Goal: Task Accomplishment & Management: Use online tool/utility

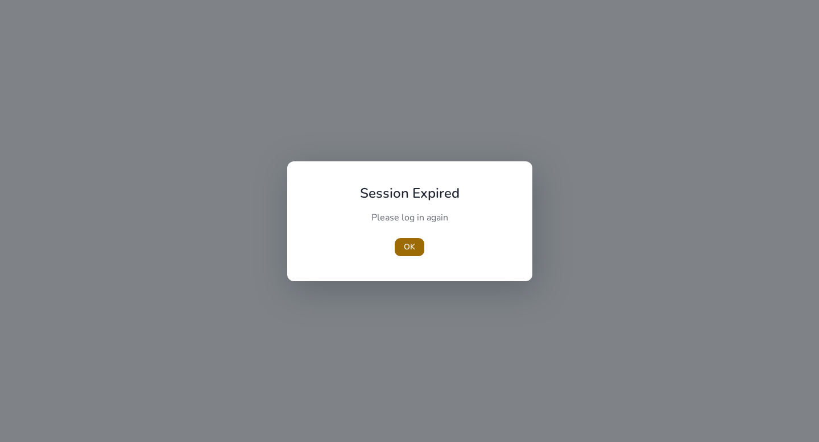
click at [410, 246] on span "OK" at bounding box center [409, 247] width 11 height 12
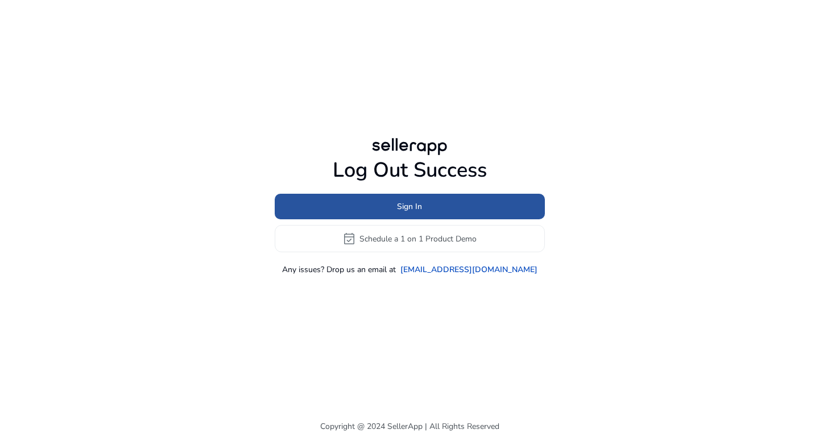
click at [416, 213] on span at bounding box center [410, 206] width 270 height 27
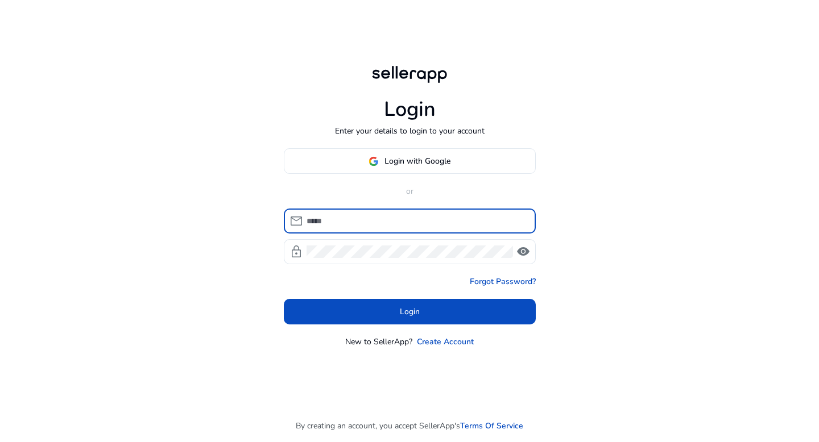
click at [414, 219] on input at bounding box center [416, 221] width 220 height 13
click at [418, 163] on span "Login with Google" at bounding box center [417, 161] width 66 height 12
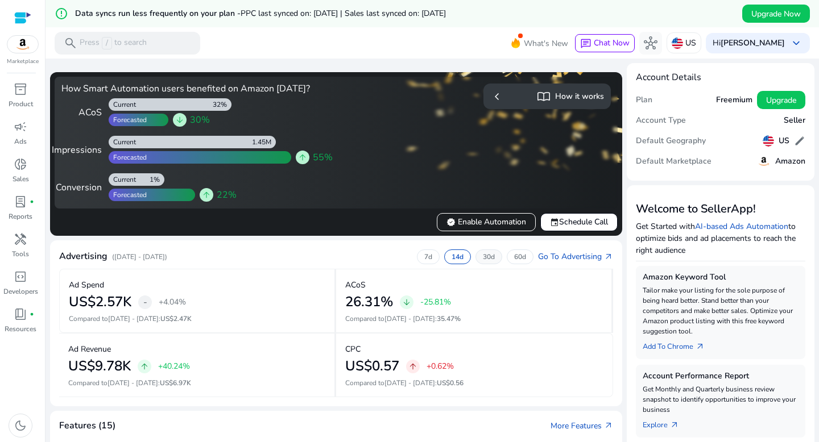
click at [483, 259] on p "30d" at bounding box center [489, 256] width 12 height 9
click at [417, 260] on div "7d" at bounding box center [428, 257] width 23 height 15
click at [545, 256] on link "Go To Advertising arrow_outward" at bounding box center [575, 257] width 75 height 12
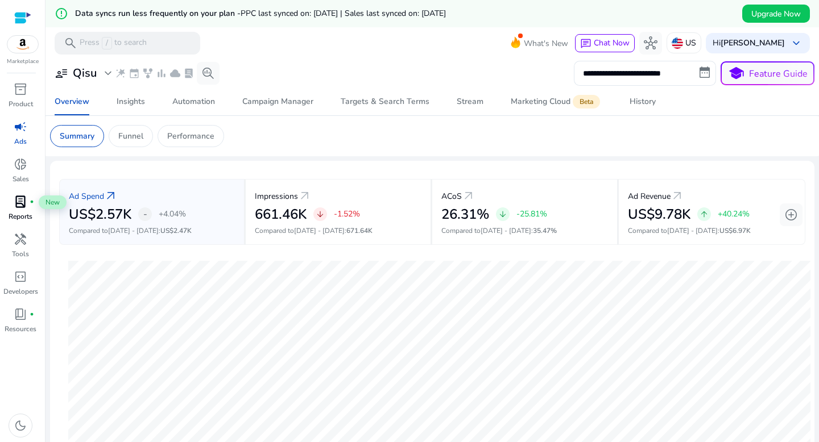
click at [24, 203] on span "lab_profile" at bounding box center [21, 202] width 14 height 14
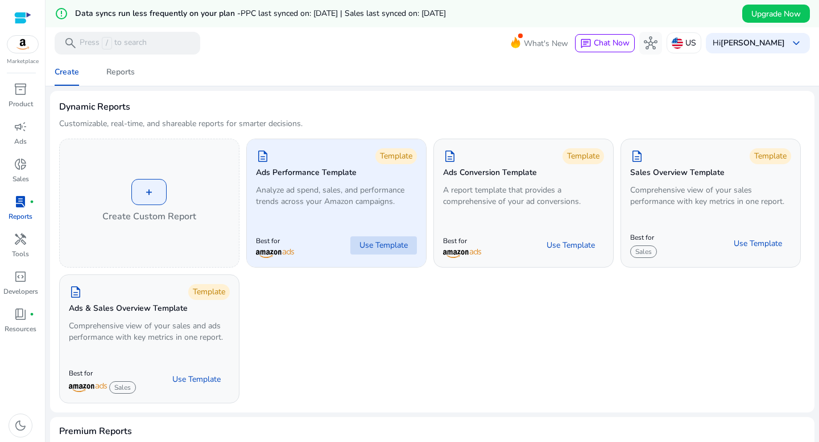
click at [381, 247] on span "Use Template" at bounding box center [383, 245] width 48 height 11
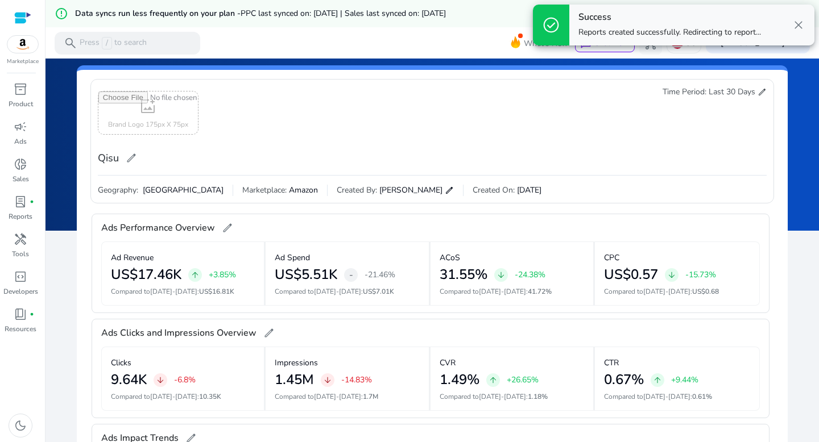
scroll to position [21, 0]
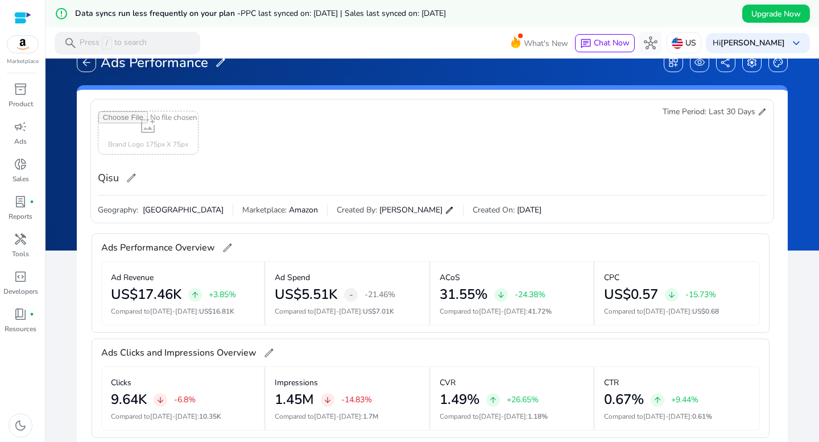
click at [131, 178] on span "edit" at bounding box center [131, 177] width 11 height 11
click at [131, 178] on input "****" at bounding box center [150, 179] width 105 height 18
type input "******"
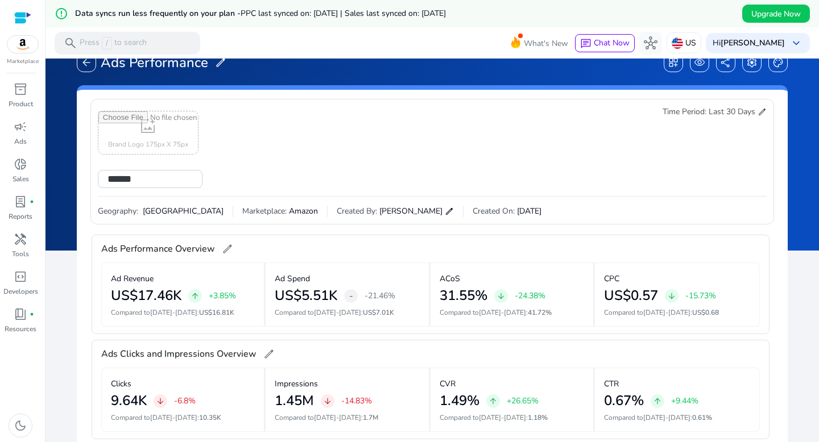
click at [301, 164] on div "add_photo_alternate Brand Logo 175px X 75px ****** Time Period: Last 30 Days ed…" at bounding box center [432, 151] width 668 height 90
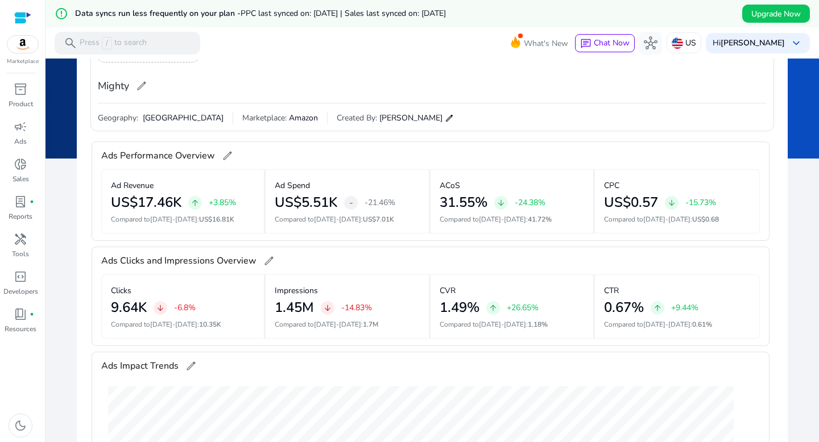
scroll to position [0, 0]
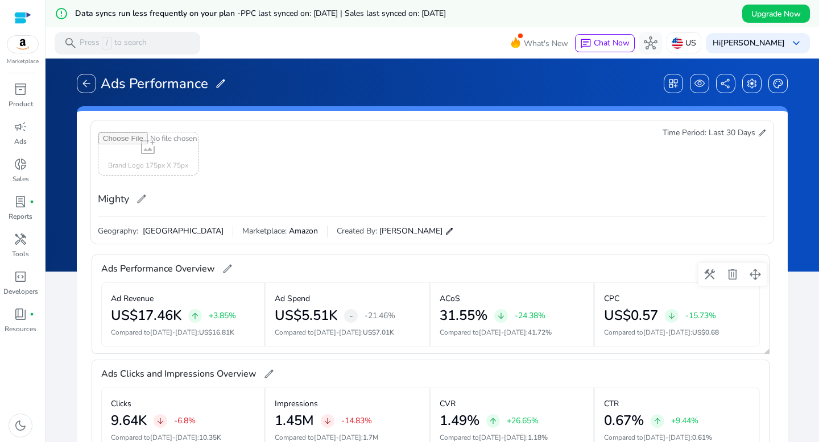
click at [452, 309] on h2 "31.55%" at bounding box center [463, 316] width 48 height 16
click at [709, 275] on span at bounding box center [709, 274] width 27 height 27
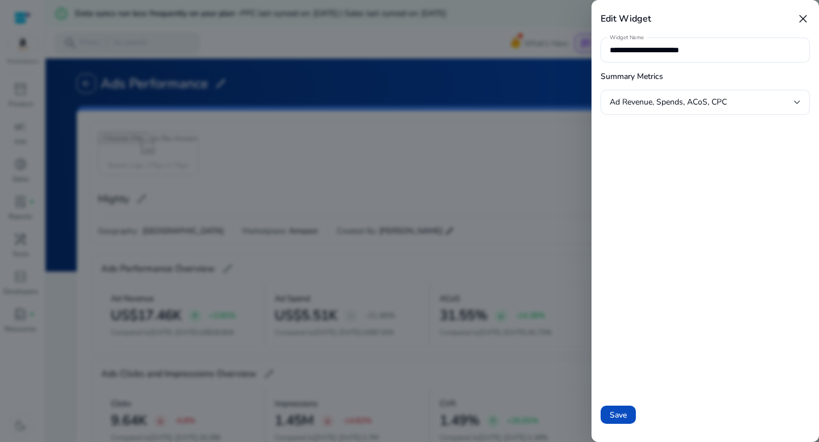
click at [534, 181] on div at bounding box center [409, 221] width 819 height 442
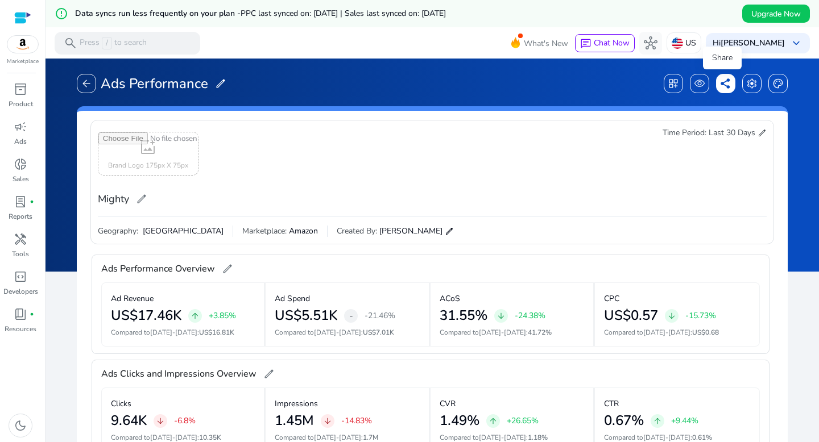
click at [720, 86] on span "share" at bounding box center [725, 83] width 11 height 11
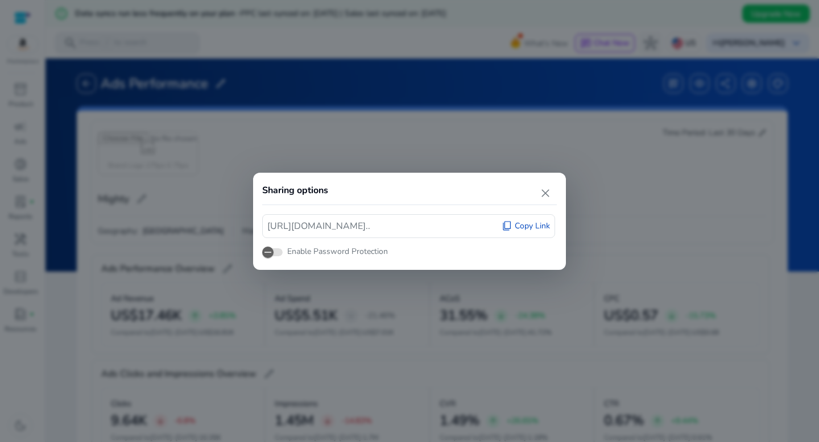
click at [536, 227] on span "Copy Link" at bounding box center [531, 226] width 35 height 11
